Goal: Check status: Check status

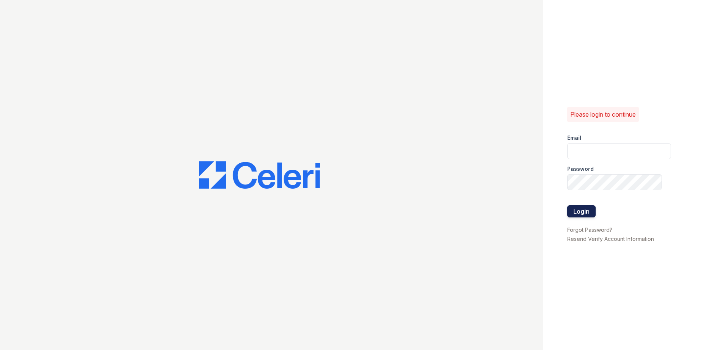
type input "[EMAIL_ADDRESS][DOMAIN_NAME]"
click at [586, 213] on button "Login" at bounding box center [581, 211] width 28 height 12
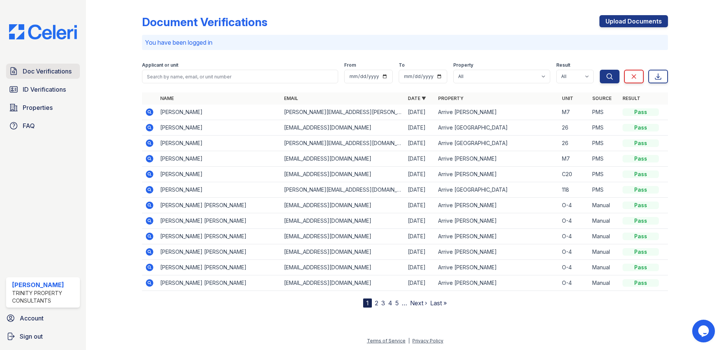
click at [55, 71] on span "Doc Verifications" at bounding box center [47, 71] width 49 height 9
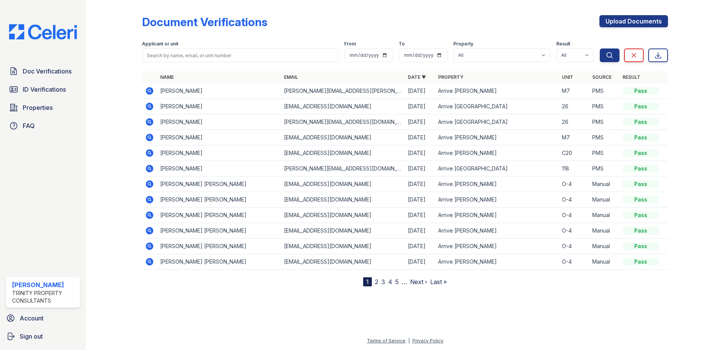
click at [376, 282] on link "2" at bounding box center [376, 282] width 3 height 8
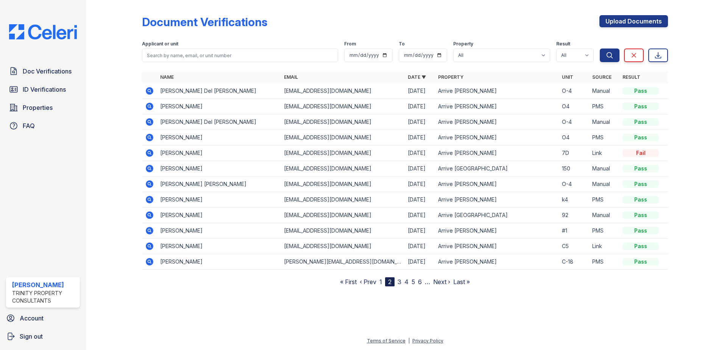
click at [401, 282] on link "3" at bounding box center [400, 282] width 4 height 8
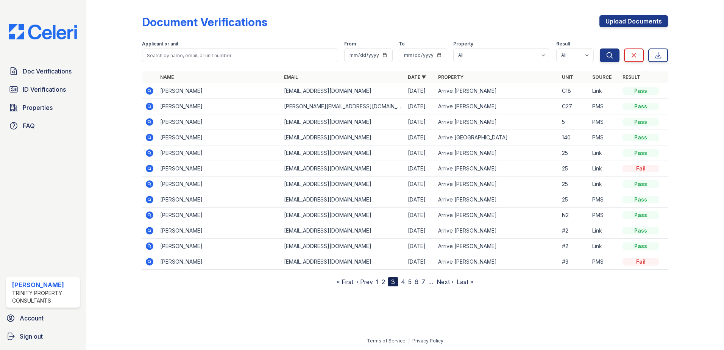
click at [403, 281] on link "4" at bounding box center [403, 282] width 4 height 8
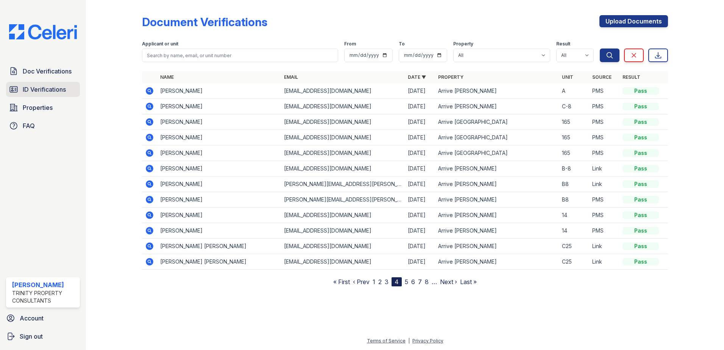
click at [52, 89] on span "ID Verifications" at bounding box center [44, 89] width 43 height 9
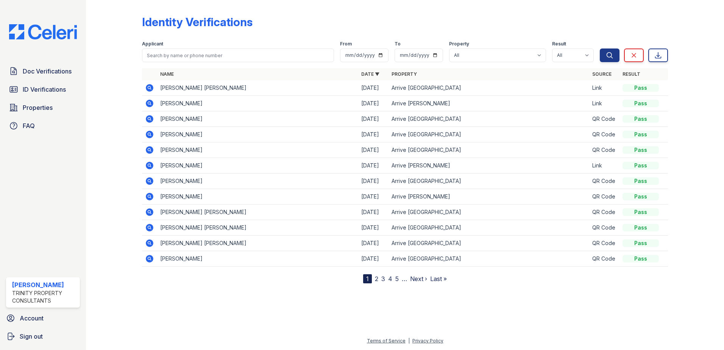
click at [377, 281] on link "2" at bounding box center [376, 279] width 3 height 8
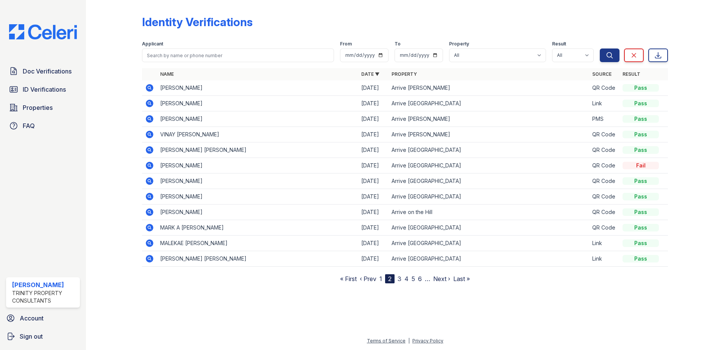
click at [148, 181] on icon at bounding box center [149, 180] width 9 height 9
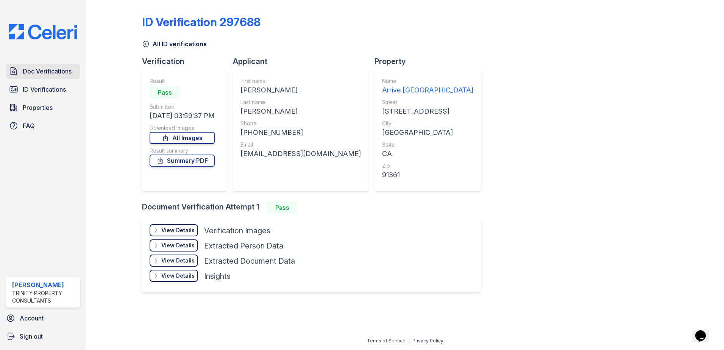
click at [55, 73] on span "Doc Verifications" at bounding box center [47, 71] width 49 height 9
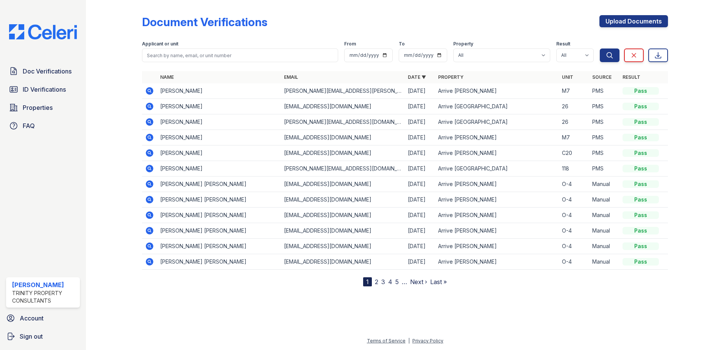
click at [377, 284] on link "2" at bounding box center [376, 282] width 3 height 8
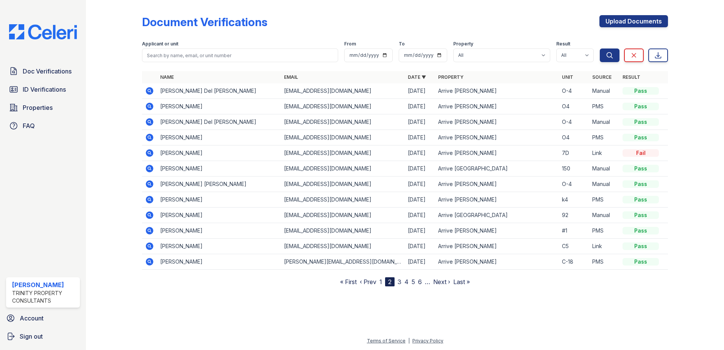
click at [400, 281] on link "3" at bounding box center [400, 282] width 4 height 8
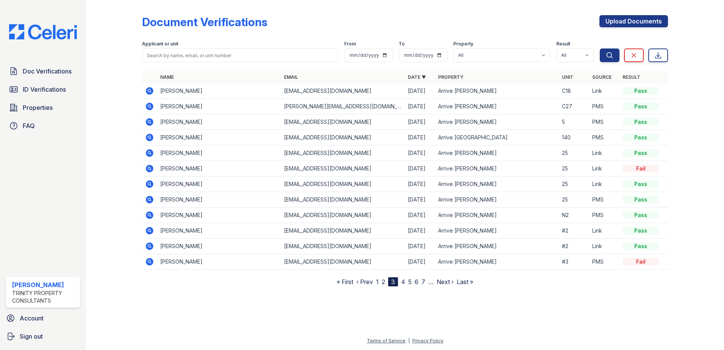
click at [404, 282] on link "4" at bounding box center [403, 282] width 4 height 8
click at [406, 283] on link "5" at bounding box center [406, 282] width 3 height 8
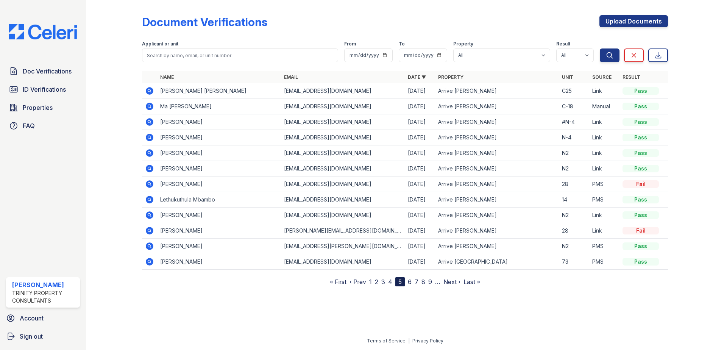
click at [410, 282] on link "6" at bounding box center [410, 282] width 4 height 8
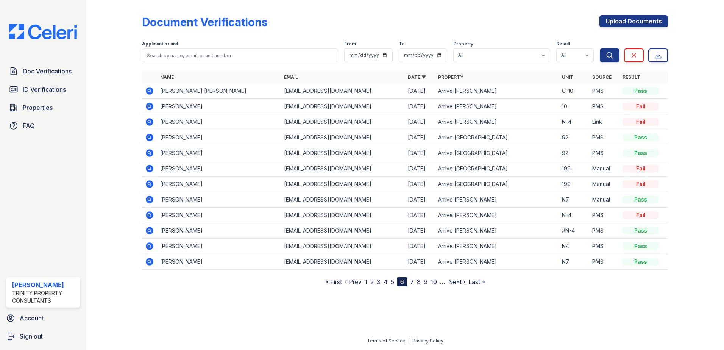
click at [413, 282] on link "7" at bounding box center [412, 282] width 4 height 8
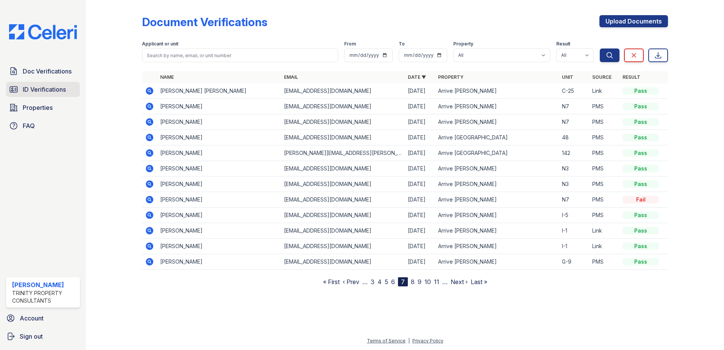
click at [46, 90] on span "ID Verifications" at bounding box center [44, 89] width 43 height 9
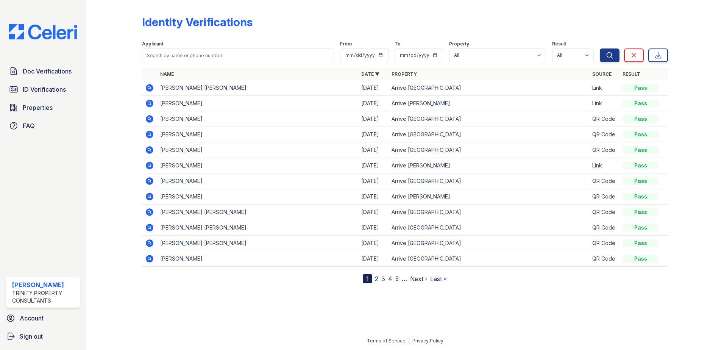
click at [382, 278] on link "3" at bounding box center [383, 279] width 4 height 8
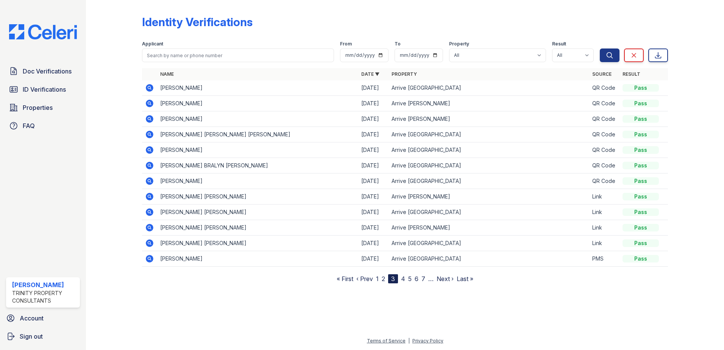
click at [383, 279] on link "2" at bounding box center [383, 279] width 3 height 8
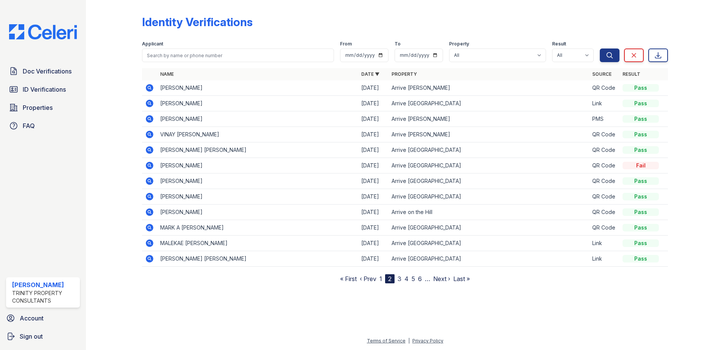
click at [150, 182] on icon at bounding box center [150, 181] width 8 height 8
